Goal: Task Accomplishment & Management: Manage account settings

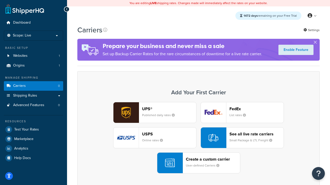
click at [198, 138] on div "UPS® Published daily rates FedEx List rates USPS Online rates See all live rate…" at bounding box center [198, 138] width 231 height 72
click at [256, 109] on header "FedEx" at bounding box center [256, 109] width 54 height 5
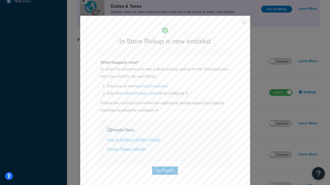
click at [236, 24] on button "button" at bounding box center [235, 23] width 1 height 1
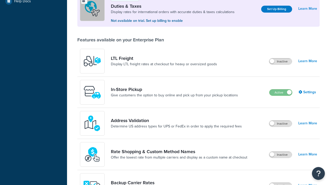
scroll to position [157, 0]
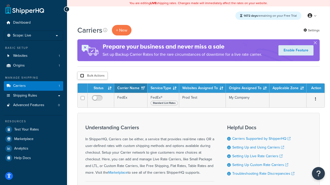
click at [82, 76] on input "checkbox" at bounding box center [82, 76] width 4 height 4
checkbox input "true"
click at [0, 0] on button "Delete" at bounding box center [0, 0] width 0 height 0
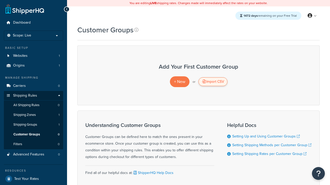
click at [212, 82] on div "Import CSV" at bounding box center [212, 82] width 29 height 9
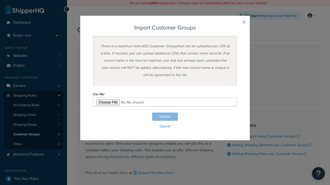
type input "C:\fakepath\importCustomerGroupsSuccess.csv"
click at [165, 117] on button "Upload" at bounding box center [165, 117] width 26 height 8
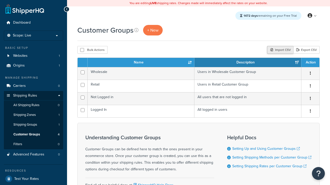
click at [279, 50] on div "Import CSV" at bounding box center [280, 50] width 26 height 8
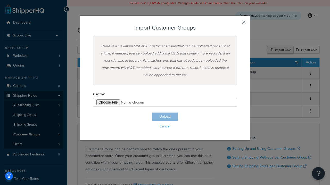
type input "C:\fakepath\importCustomerGroupsFailure.csv"
click at [165, 117] on button "Upload" at bounding box center [165, 117] width 26 height 8
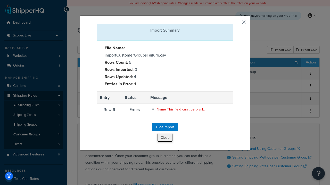
click at [165, 139] on button "Close" at bounding box center [164, 138] width 15 height 9
